Goal: Go to known website: Access a specific website the user already knows

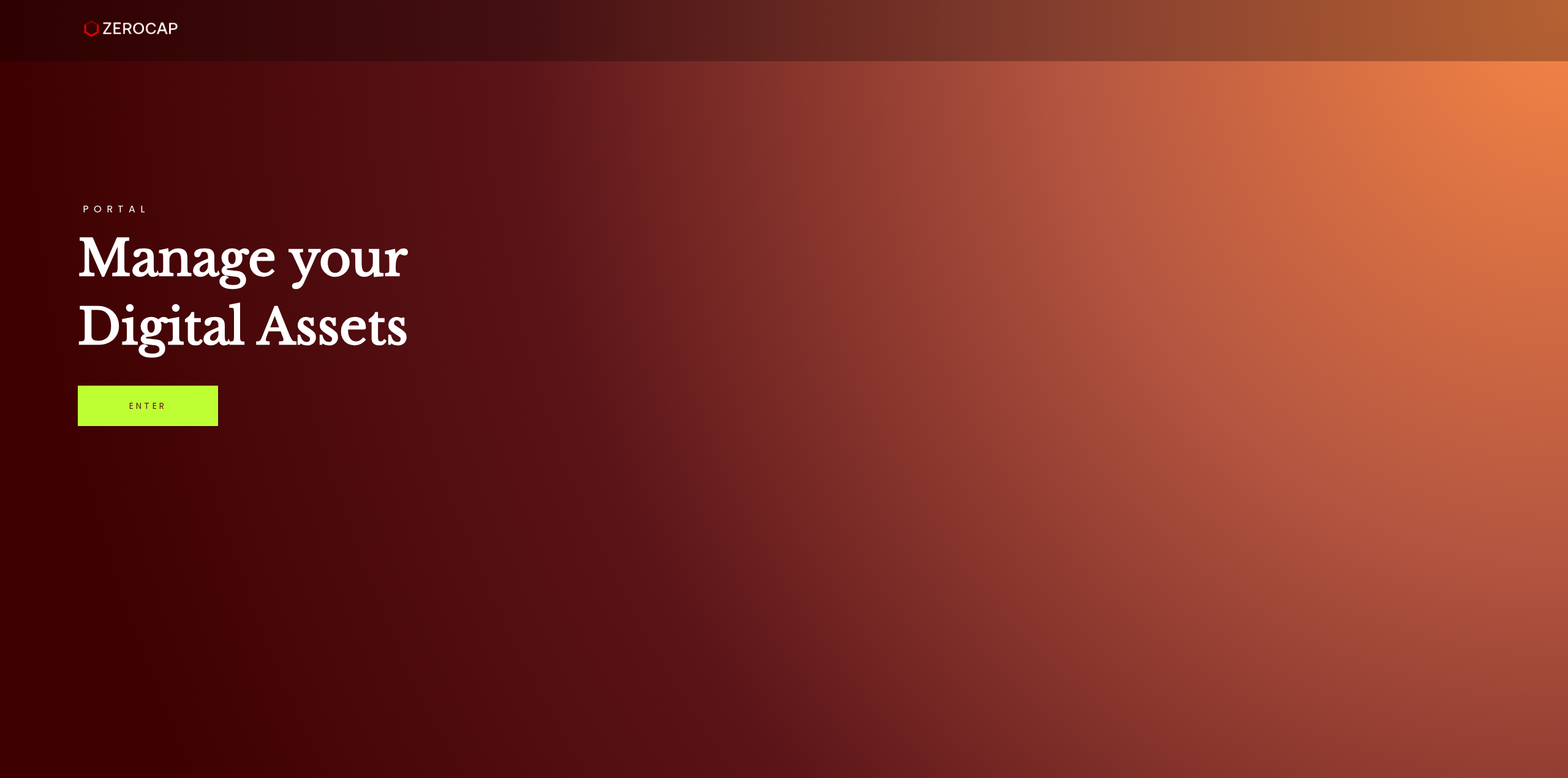
click at [148, 403] on link "Enter" at bounding box center [148, 406] width 140 height 40
click at [147, 413] on link "Enter" at bounding box center [148, 406] width 140 height 40
click at [649, 572] on div "PORTAL Manage your Digital Assets Enter" at bounding box center [784, 389] width 1568 height 778
click at [108, 407] on link "Enter" at bounding box center [148, 406] width 140 height 40
click at [188, 412] on link "Enter" at bounding box center [148, 406] width 140 height 40
